Goal: Communication & Community: Ask a question

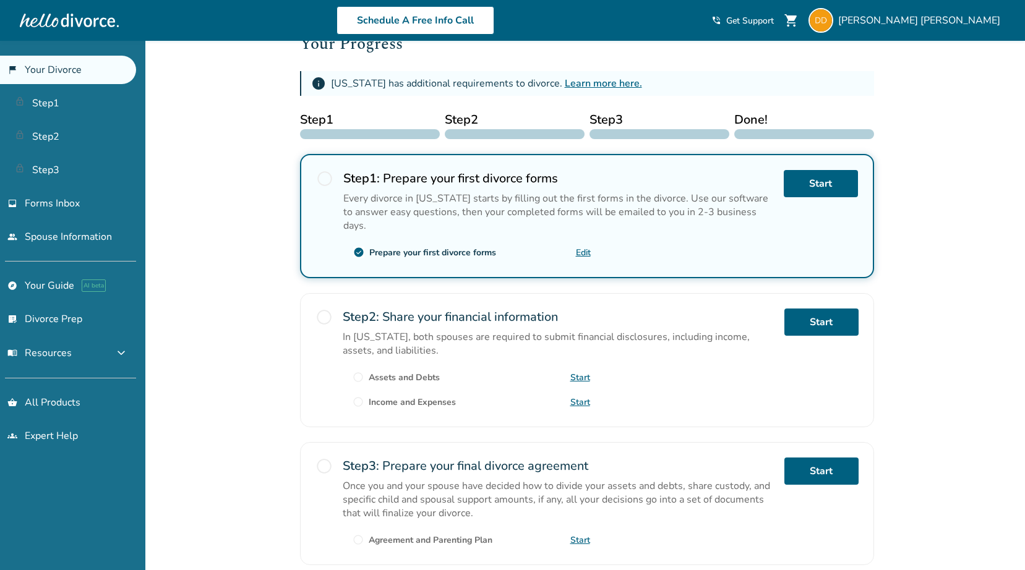
scroll to position [186, 0]
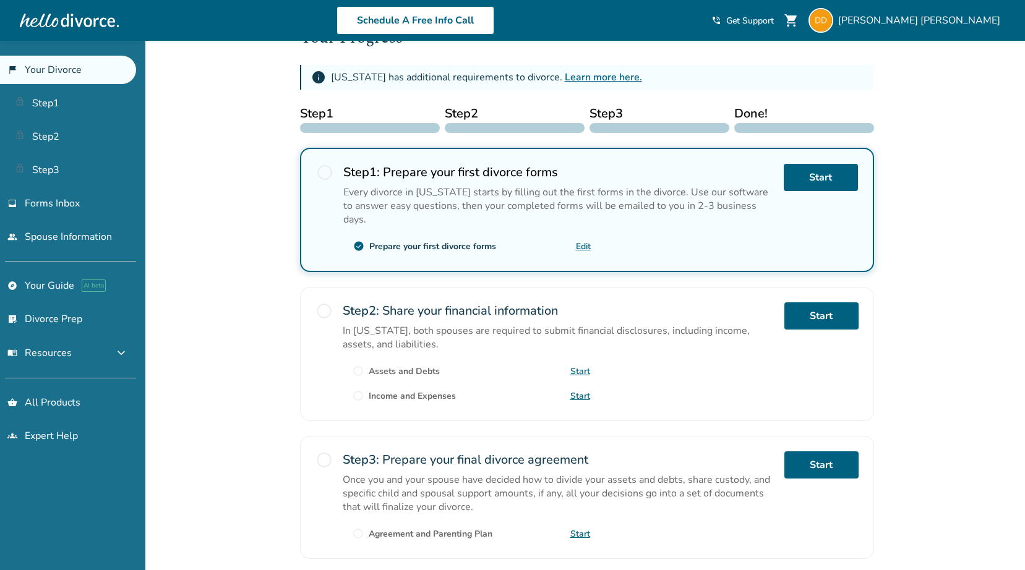
drag, startPoint x: 290, startPoint y: 269, endPoint x: 210, endPoint y: 288, distance: 82.5
click at [210, 288] on div "Added to cart [PERSON_NAME] , welcome to your divorce platform. Your Plan: Your…" at bounding box center [512, 260] width 1025 height 810
click at [813, 319] on link "Start" at bounding box center [821, 315] width 74 height 27
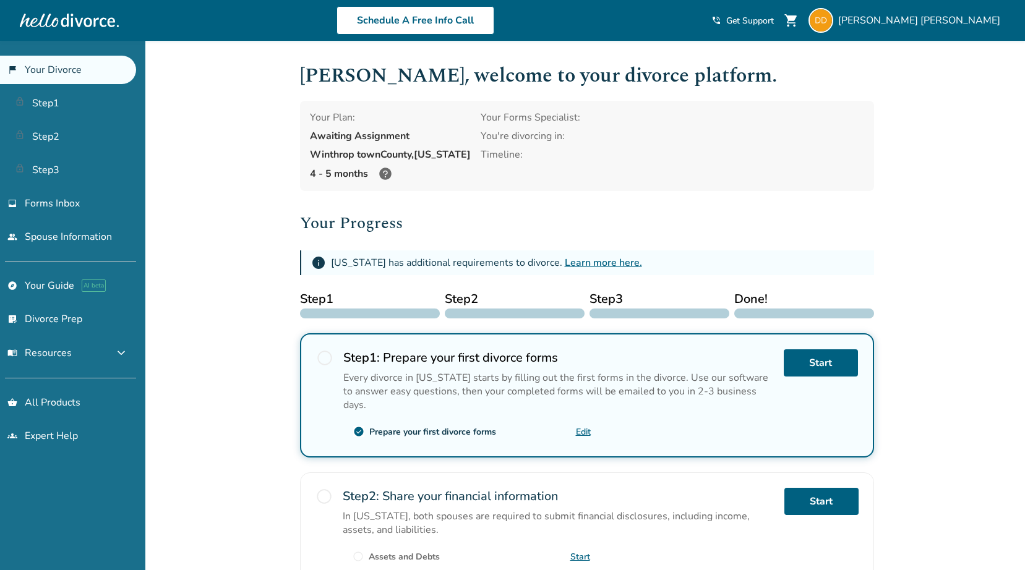
click at [385, 134] on div "Awaiting Assignment" at bounding box center [390, 136] width 161 height 14
drag, startPoint x: 359, startPoint y: 134, endPoint x: 320, endPoint y: 140, distance: 40.0
click at [320, 140] on div "Awaiting Assignment" at bounding box center [390, 136] width 161 height 14
click at [379, 140] on div "Awaiting Assignment" at bounding box center [390, 136] width 161 height 14
click at [774, 19] on span "Get Support" at bounding box center [750, 21] width 48 height 12
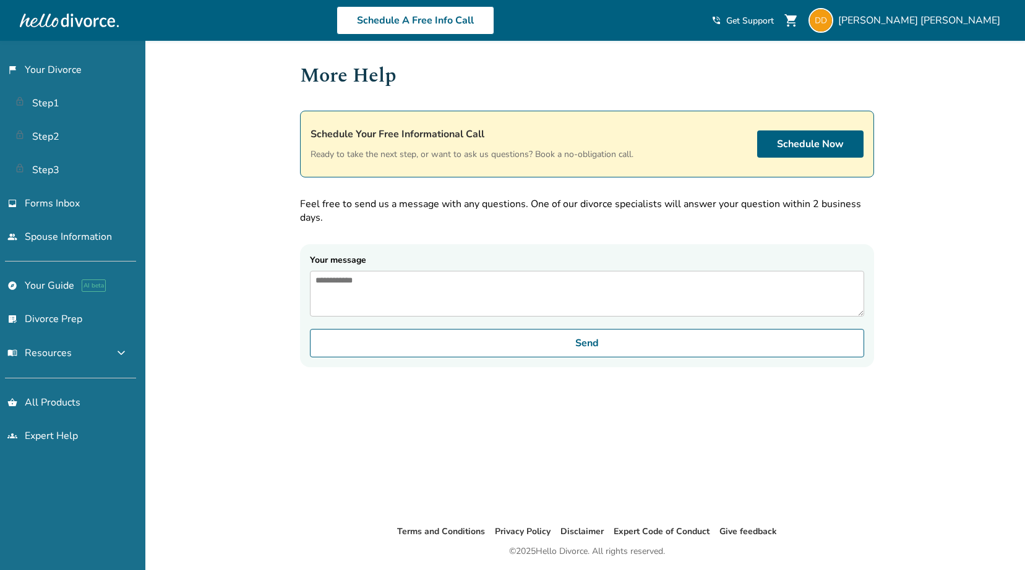
click at [382, 276] on textarea "Your message" at bounding box center [587, 294] width 554 height 46
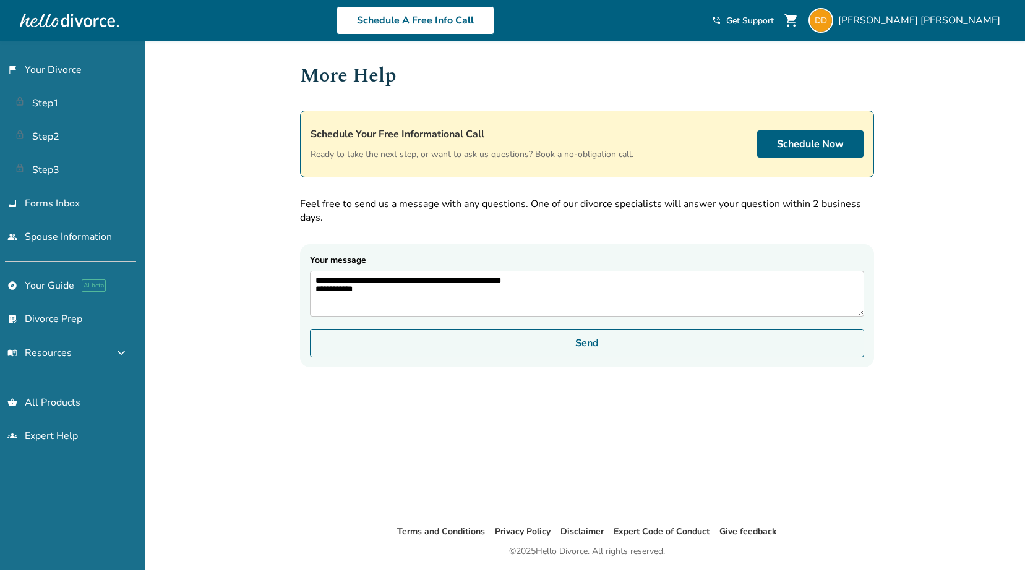
type textarea "**********"
click at [495, 358] on button "Send" at bounding box center [587, 343] width 554 height 28
click at [361, 346] on button "Send" at bounding box center [587, 343] width 554 height 28
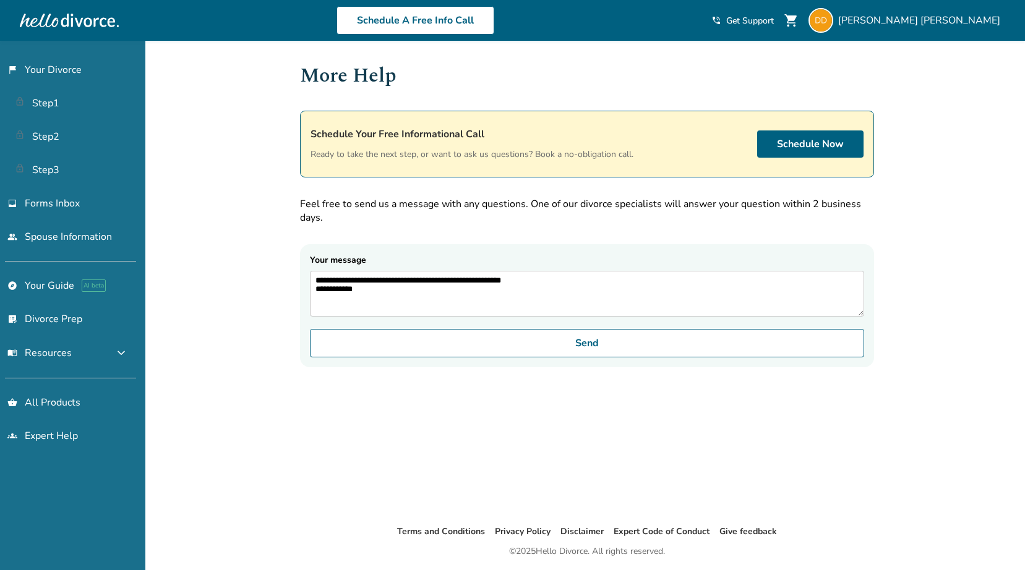
click at [165, 213] on div "**********" at bounding box center [512, 326] width 1025 height 570
click at [71, 66] on link "flag_2 Your Divorce" at bounding box center [68, 70] width 136 height 28
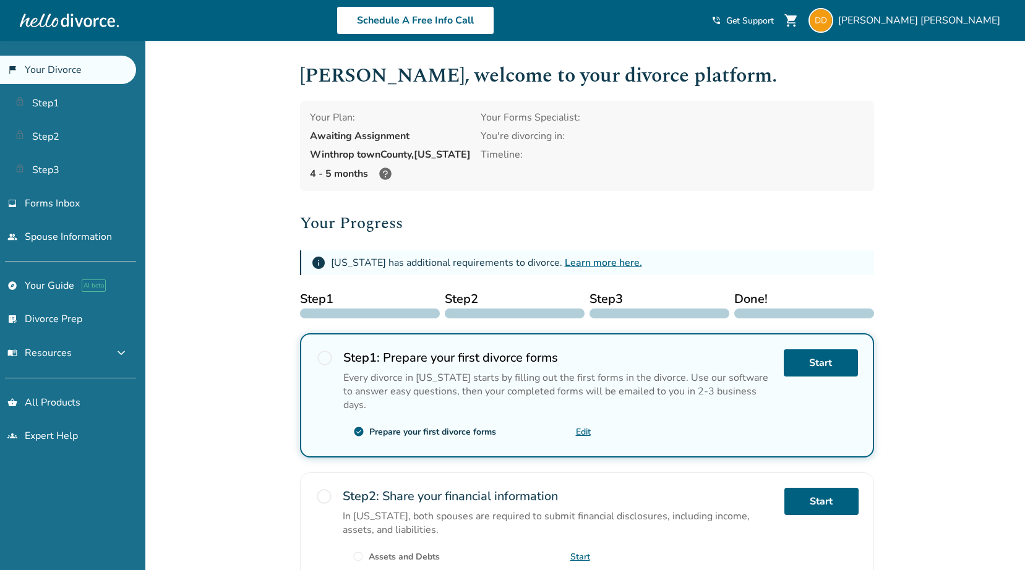
click at [406, 436] on div "Prepare your first divorce forms" at bounding box center [432, 432] width 127 height 12
click at [386, 430] on div "Prepare your first divorce forms" at bounding box center [432, 432] width 127 height 12
click at [540, 385] on div "Every divorce in [US_STATE] starts by filling out the first forms in the divorc…" at bounding box center [558, 391] width 430 height 41
click at [103, 200] on link "inbox Forms Inbox" at bounding box center [68, 203] width 136 height 28
